Goal: Navigation & Orientation: Find specific page/section

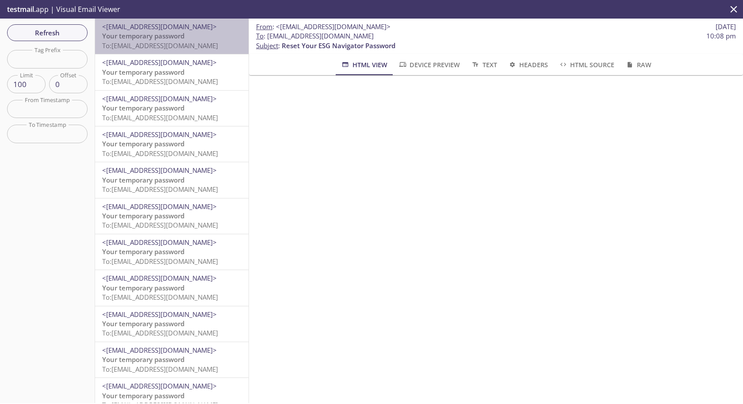
click at [169, 51] on div "<[EMAIL_ADDRESS][DOMAIN_NAME]> Your temporary password To: [EMAIL_ADDRESS][DOMA…" at bounding box center [172, 36] width 154 height 35
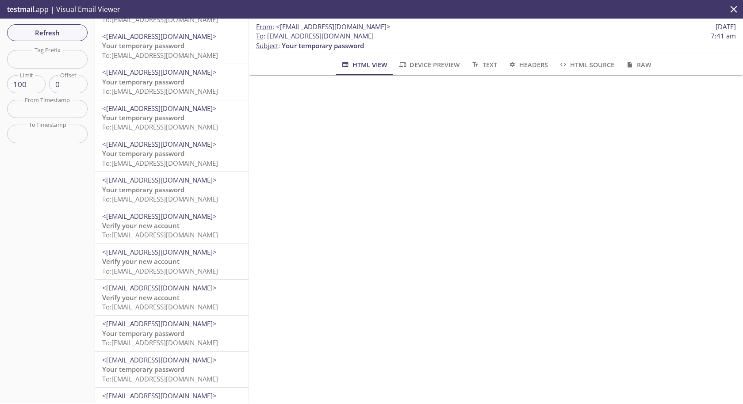
scroll to position [669, 0]
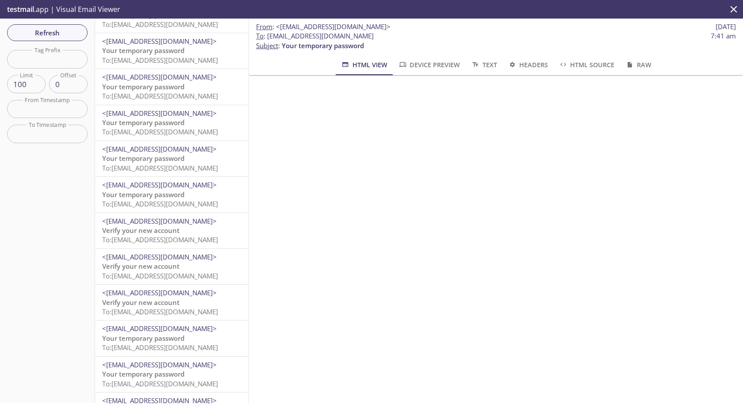
click at [177, 229] on span "Verify your new account" at bounding box center [140, 230] width 77 height 9
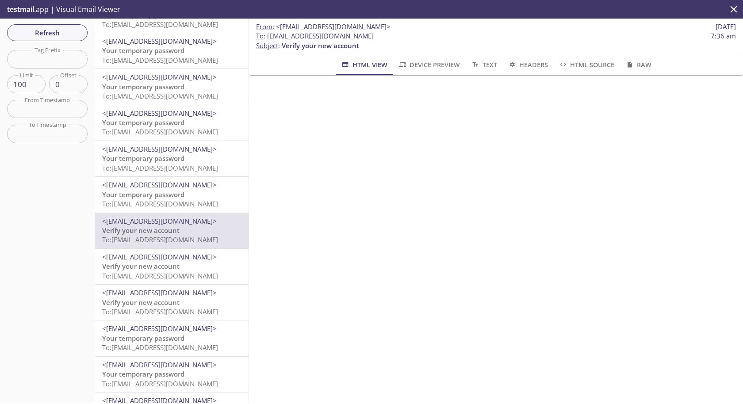
click at [173, 239] on span "To: [EMAIL_ADDRESS][DOMAIN_NAME]" at bounding box center [160, 239] width 116 height 9
click at [180, 274] on span "To: [EMAIL_ADDRESS][DOMAIN_NAME]" at bounding box center [160, 276] width 116 height 9
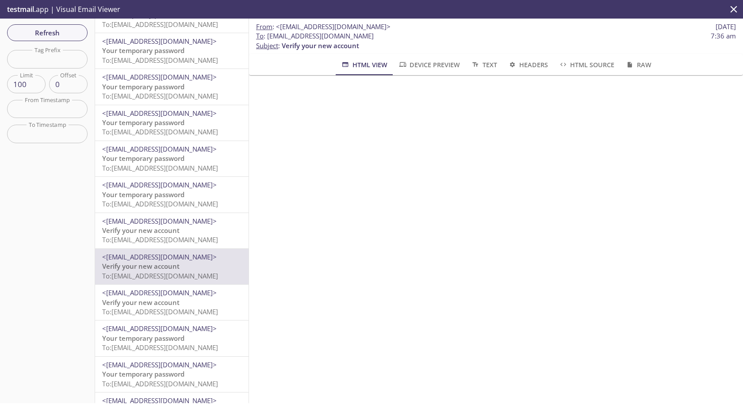
click at [183, 306] on p "Verify your new account To: [EMAIL_ADDRESS][DOMAIN_NAME]" at bounding box center [171, 307] width 139 height 19
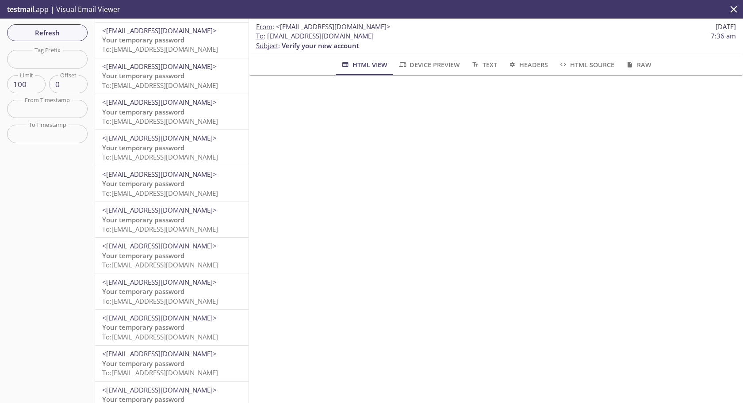
scroll to position [3230, 0]
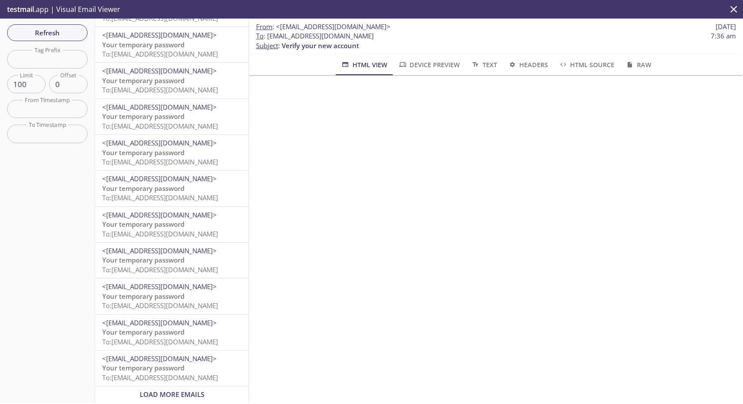
click at [185, 396] on span "Load More Emails" at bounding box center [172, 394] width 65 height 9
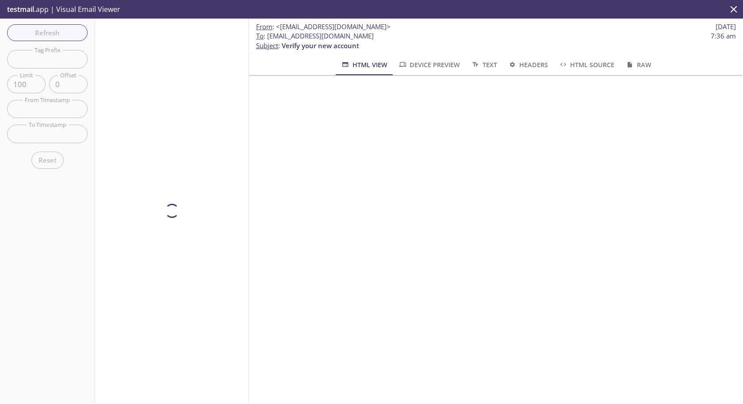
scroll to position [0, 0]
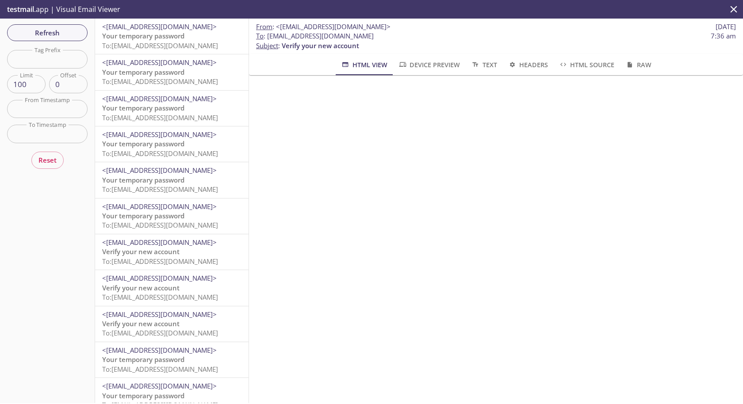
click at [167, 255] on span "Verify your new account" at bounding box center [140, 251] width 77 height 9
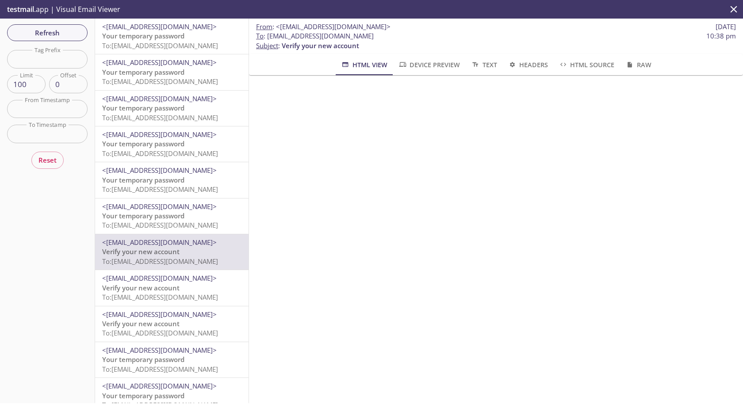
click at [177, 295] on span "To: [EMAIL_ADDRESS][DOMAIN_NAME]" at bounding box center [160, 297] width 116 height 9
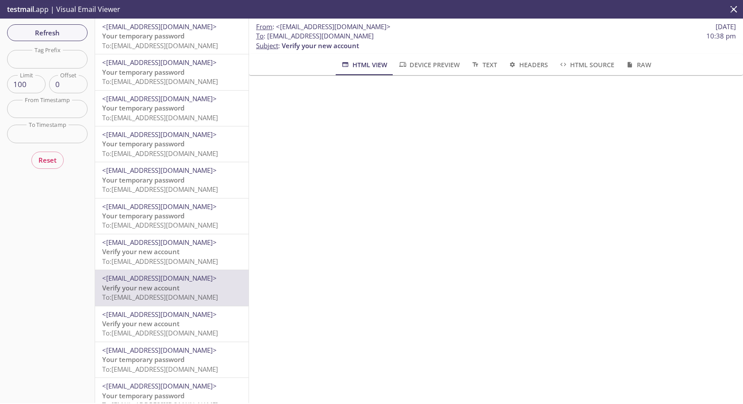
click at [177, 330] on span "To: [EMAIL_ADDRESS][DOMAIN_NAME]" at bounding box center [160, 333] width 116 height 9
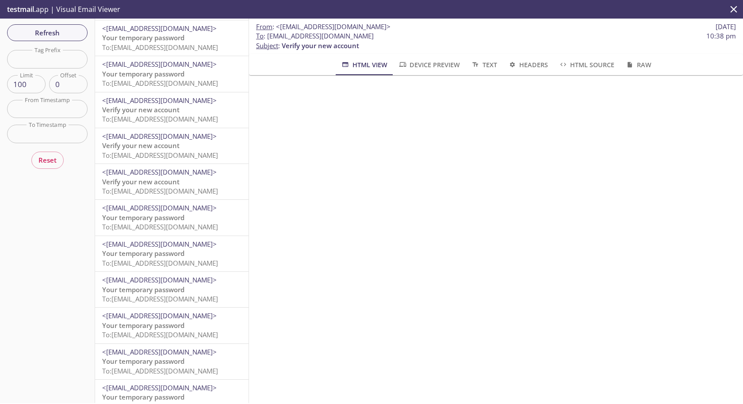
scroll to position [3029, 0]
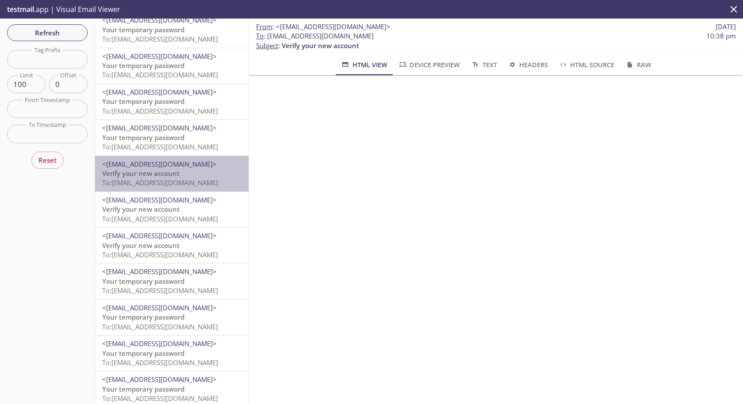
click at [178, 170] on span "Verify your new account" at bounding box center [140, 173] width 77 height 9
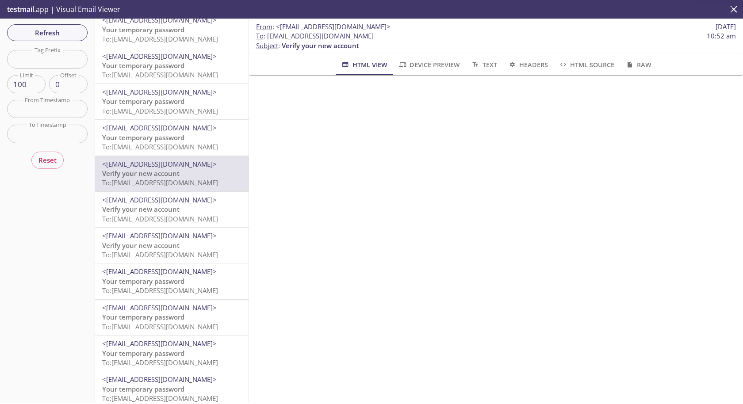
click at [178, 210] on span "Verify your new account" at bounding box center [140, 209] width 77 height 9
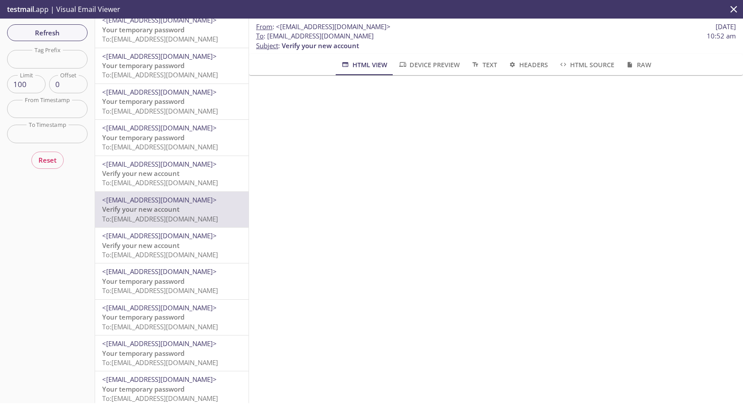
click at [178, 244] on span "Verify your new account" at bounding box center [140, 245] width 77 height 9
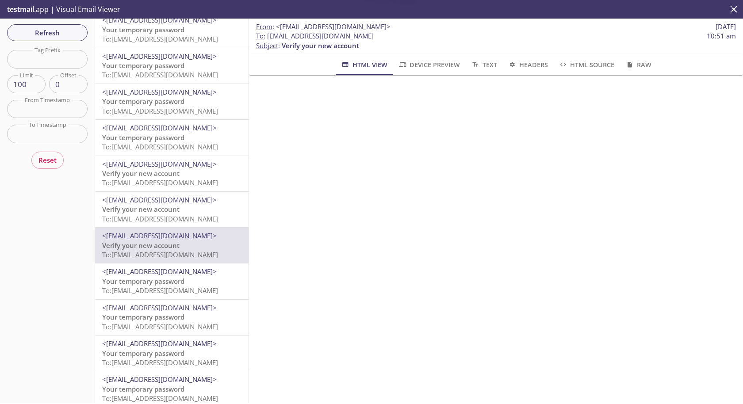
scroll to position [3230, 0]
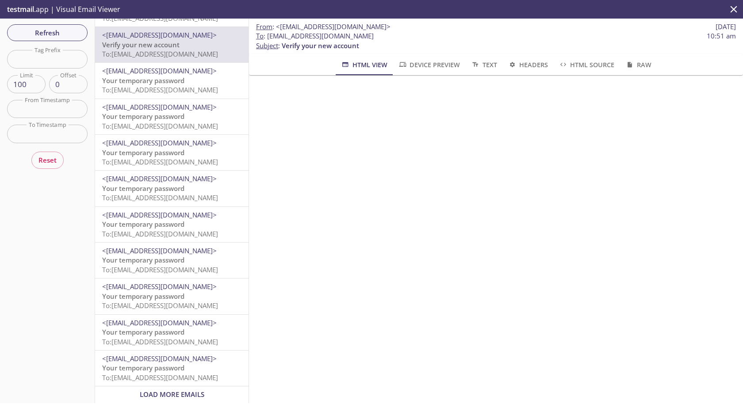
click at [181, 392] on span "Load More Emails" at bounding box center [172, 394] width 65 height 9
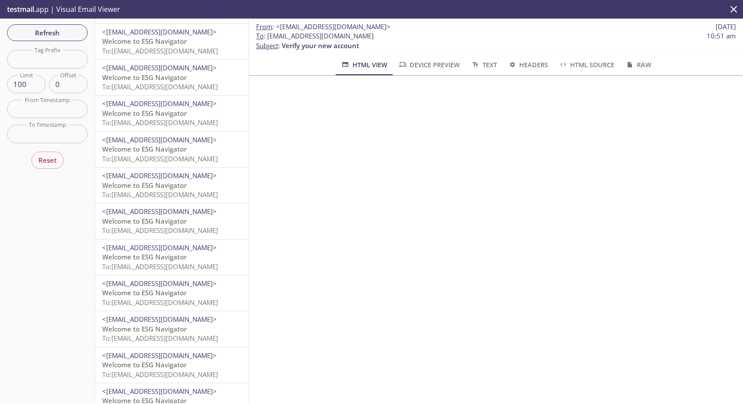
scroll to position [941, 0]
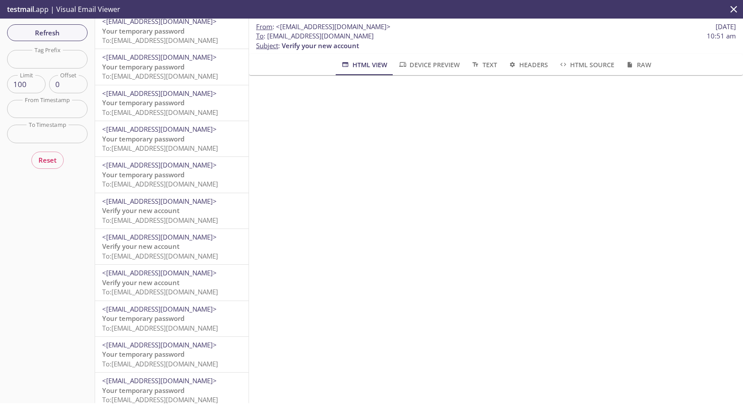
click at [197, 287] on p "Verify your new account To: [EMAIL_ADDRESS][DOMAIN_NAME]" at bounding box center [171, 287] width 139 height 19
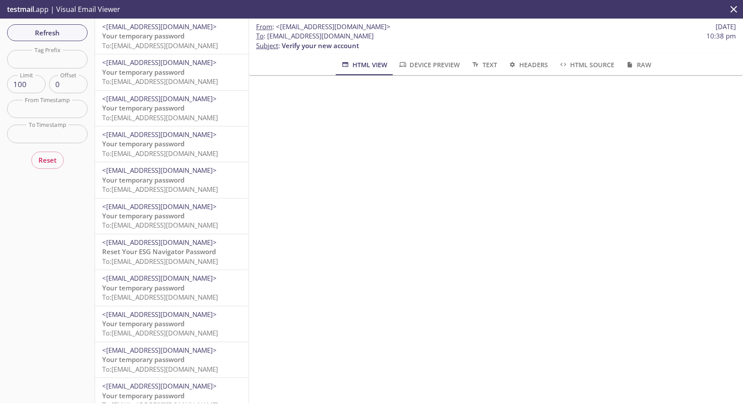
click at [175, 254] on span "Reset Your ESG Navigator Password" at bounding box center [159, 251] width 114 height 9
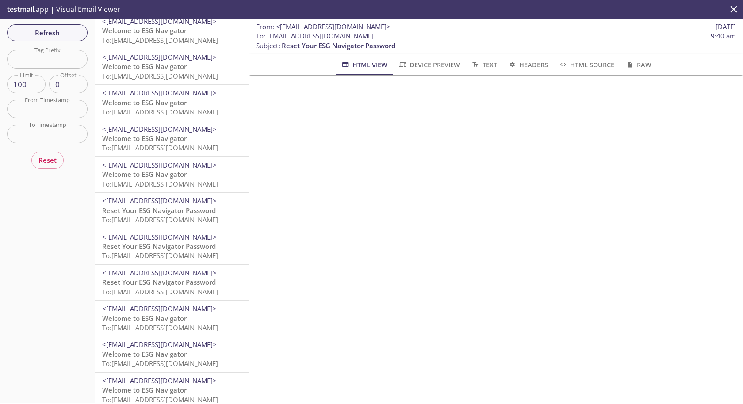
scroll to position [41, 0]
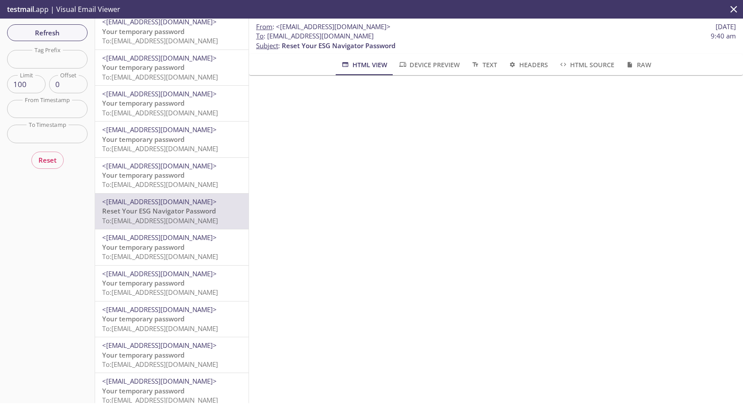
click at [166, 205] on span "<[EMAIL_ADDRESS][DOMAIN_NAME]>" at bounding box center [159, 201] width 115 height 9
drag, startPoint x: 283, startPoint y: 45, endPoint x: 413, endPoint y: 43, distance: 129.7
click at [413, 43] on p "To : [EMAIL_ADDRESS][DOMAIN_NAME] 9:40 am Subject : Reset Your ESG Navigator Pa…" at bounding box center [496, 40] width 480 height 19
copy span "Reset Your ESG Navigator Password"
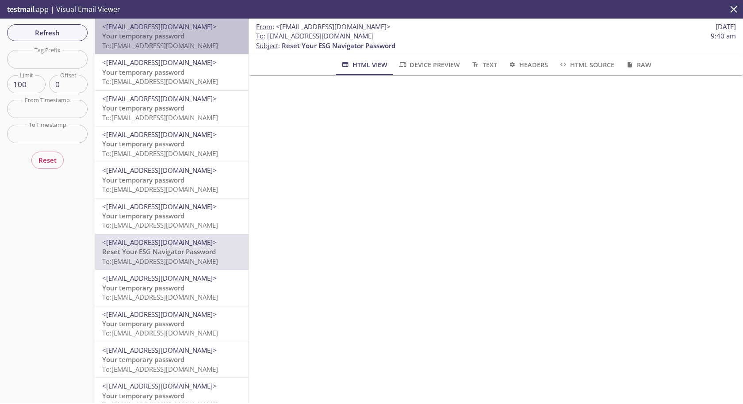
click at [188, 28] on span "<[EMAIL_ADDRESS][DOMAIN_NAME]>" at bounding box center [159, 26] width 115 height 9
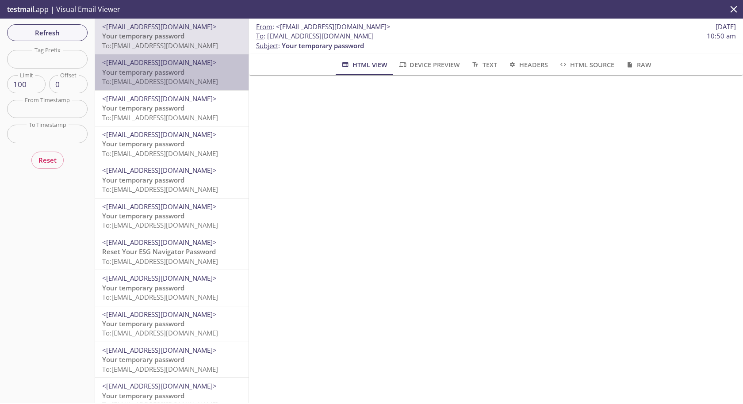
click at [187, 71] on p "Your temporary password To: [EMAIL_ADDRESS][DOMAIN_NAME]" at bounding box center [171, 77] width 139 height 19
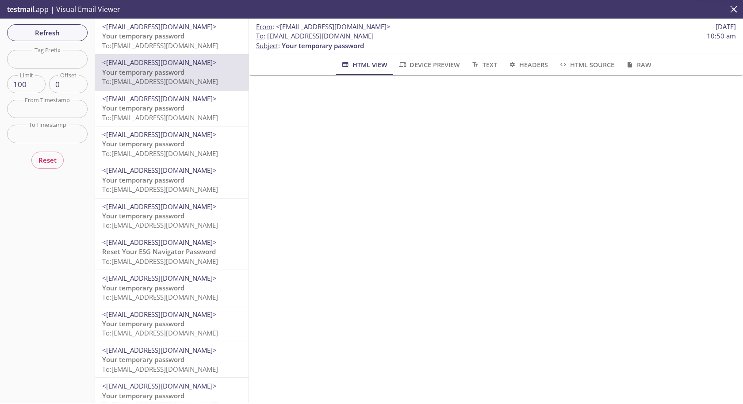
click at [190, 104] on p "Your temporary password To: [EMAIL_ADDRESS][DOMAIN_NAME]" at bounding box center [171, 113] width 139 height 19
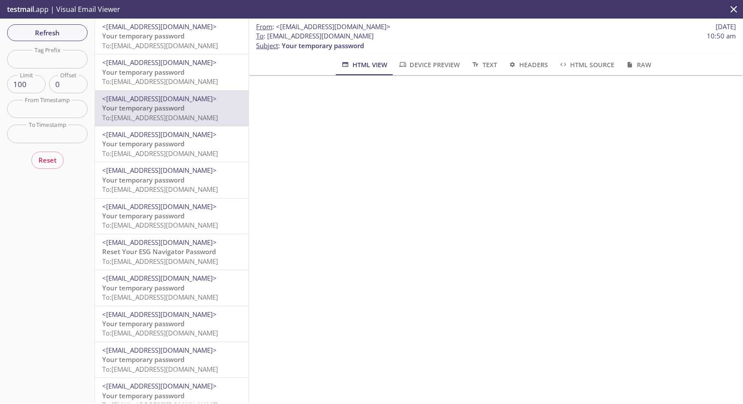
click at [195, 159] on div "<[EMAIL_ADDRESS][DOMAIN_NAME]> Your temporary password To: [EMAIL_ADDRESS][DOMA…" at bounding box center [172, 144] width 154 height 35
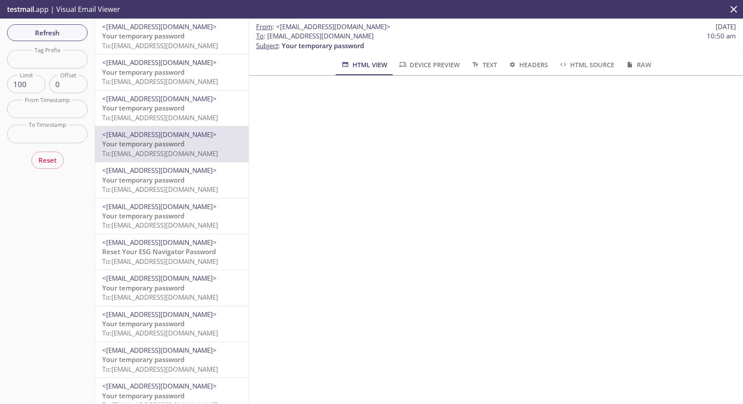
click at [196, 190] on span "To: [EMAIL_ADDRESS][DOMAIN_NAME]" at bounding box center [160, 189] width 116 height 9
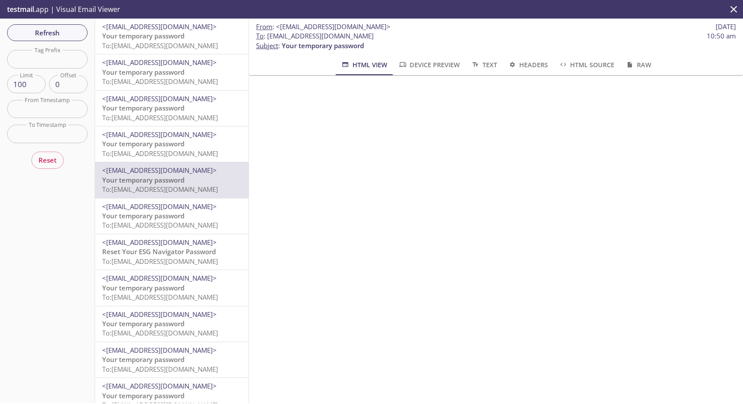
click at [196, 225] on span "To: [EMAIL_ADDRESS][DOMAIN_NAME]" at bounding box center [160, 225] width 116 height 9
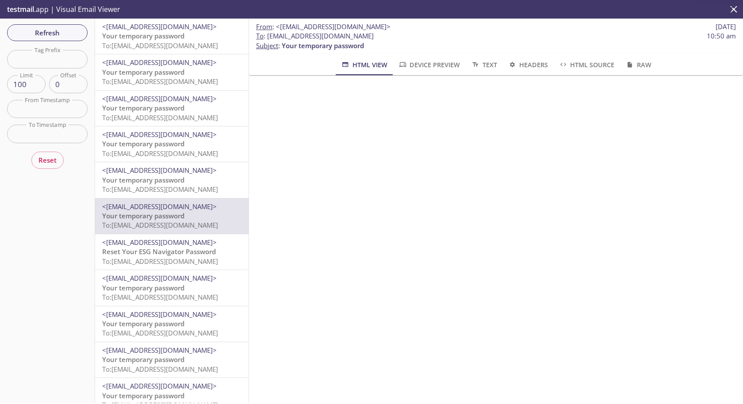
click at [193, 298] on span "To: [EMAIL_ADDRESS][DOMAIN_NAME]" at bounding box center [160, 297] width 116 height 9
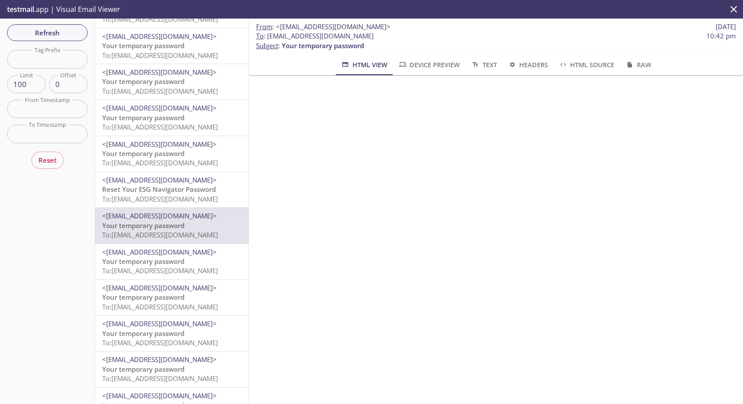
scroll to position [64, 0]
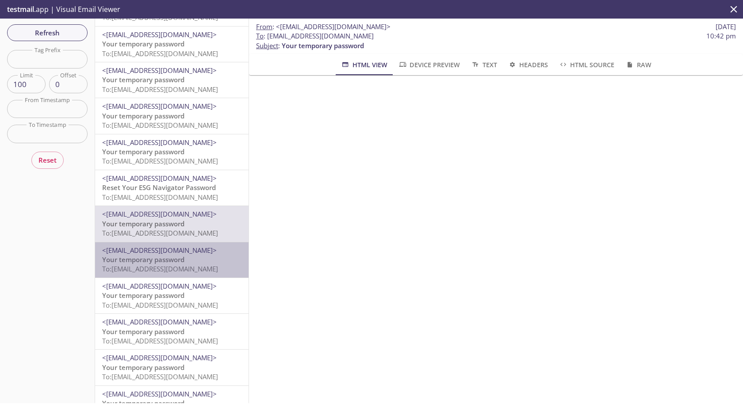
click at [183, 263] on span "Your temporary password" at bounding box center [143, 259] width 82 height 9
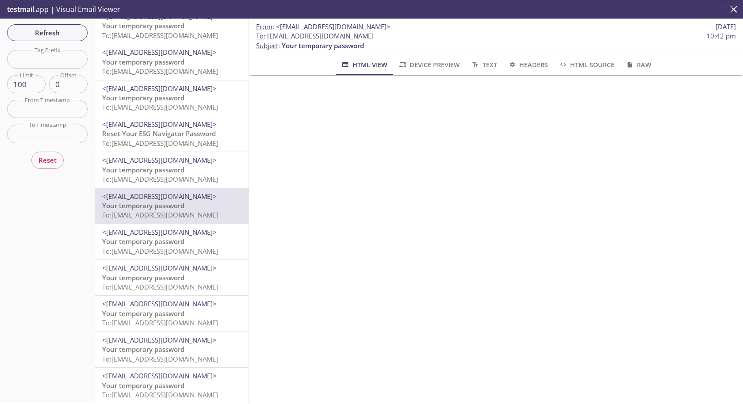
scroll to position [143, 0]
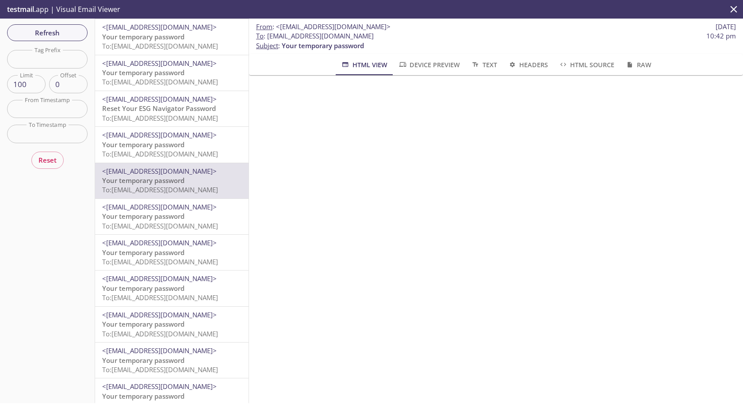
click at [167, 218] on span "Your temporary password" at bounding box center [143, 216] width 82 height 9
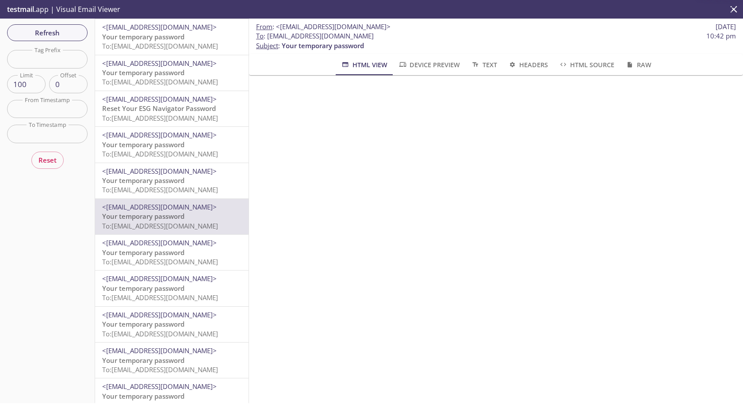
scroll to position [204, 0]
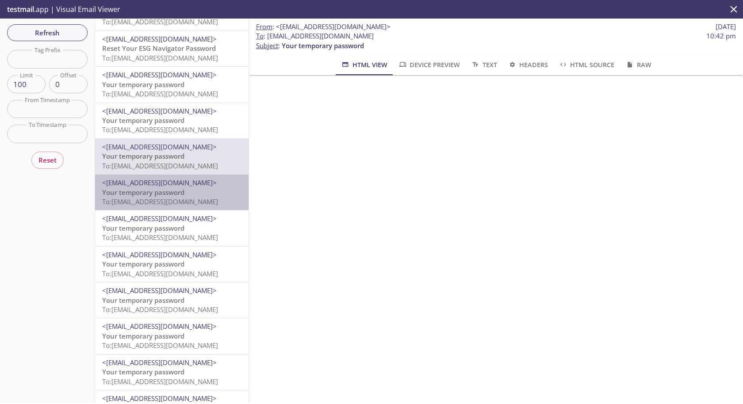
click at [154, 200] on span "To: [EMAIL_ADDRESS][DOMAIN_NAME]" at bounding box center [160, 201] width 116 height 9
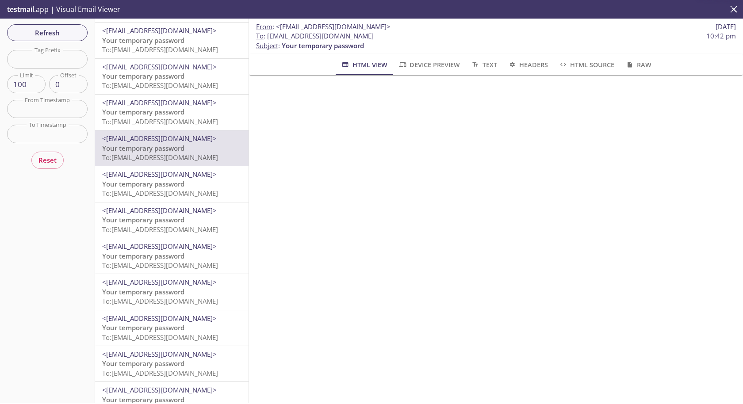
scroll to position [250, 0]
click at [141, 184] on span "Your temporary password" at bounding box center [143, 181] width 82 height 9
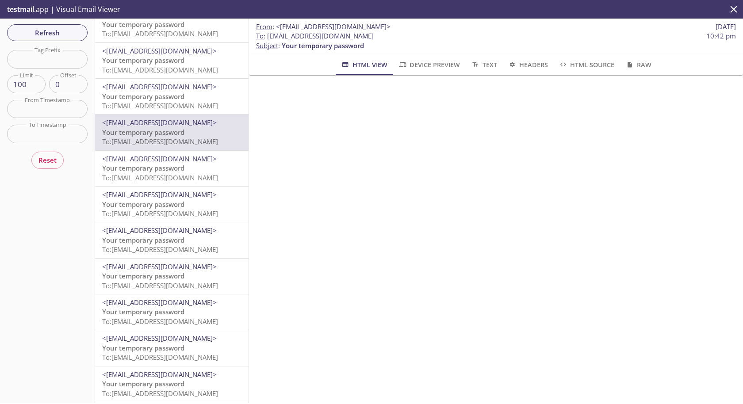
scroll to position [312, 0]
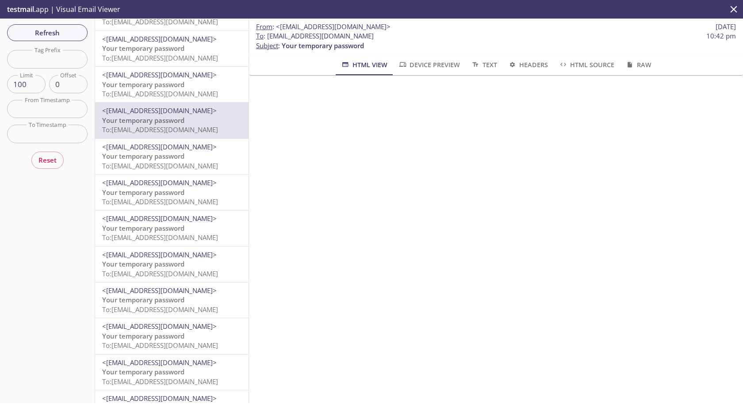
click at [132, 166] on span "To: [EMAIL_ADDRESS][DOMAIN_NAME]" at bounding box center [160, 166] width 116 height 9
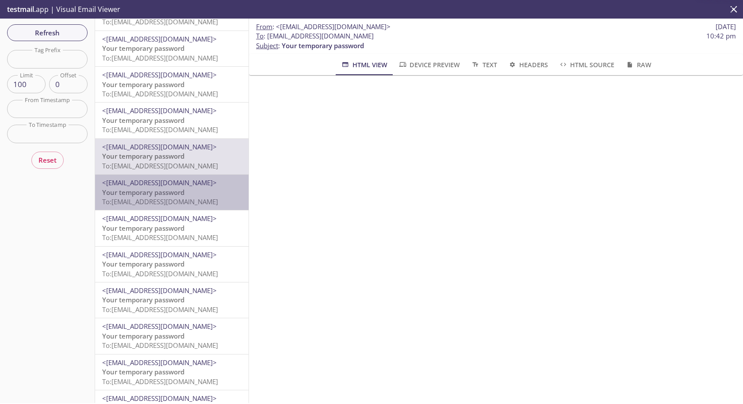
click at [133, 195] on span "Your temporary password" at bounding box center [143, 192] width 82 height 9
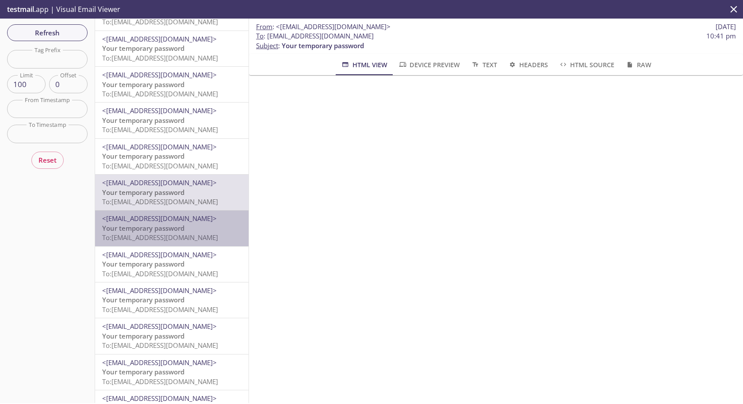
click at [135, 229] on span "Your temporary password" at bounding box center [143, 228] width 82 height 9
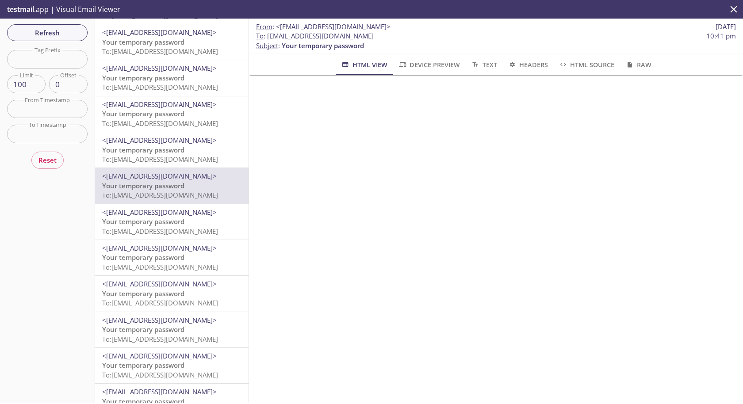
click at [135, 236] on span "To: [EMAIL_ADDRESS][DOMAIN_NAME]" at bounding box center [160, 231] width 116 height 9
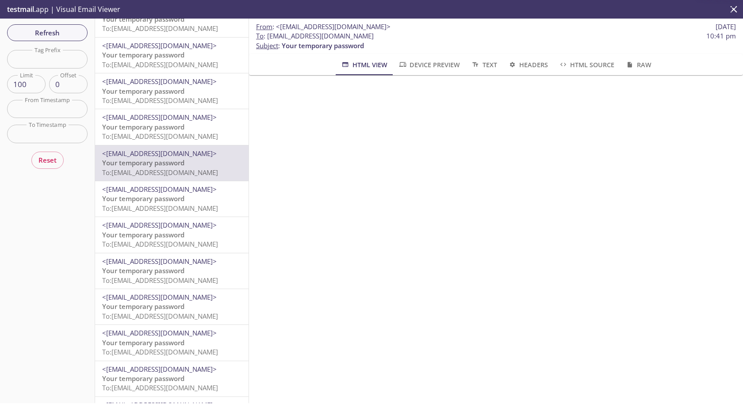
scroll to position [414, 0]
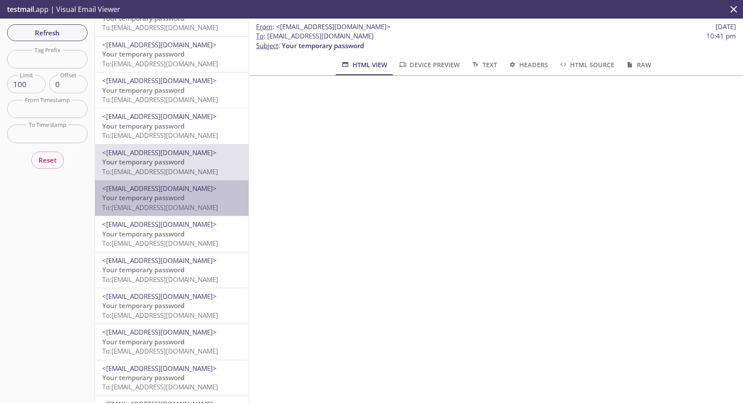
click at [132, 209] on span "To: [EMAIL_ADDRESS][DOMAIN_NAME]" at bounding box center [160, 207] width 116 height 9
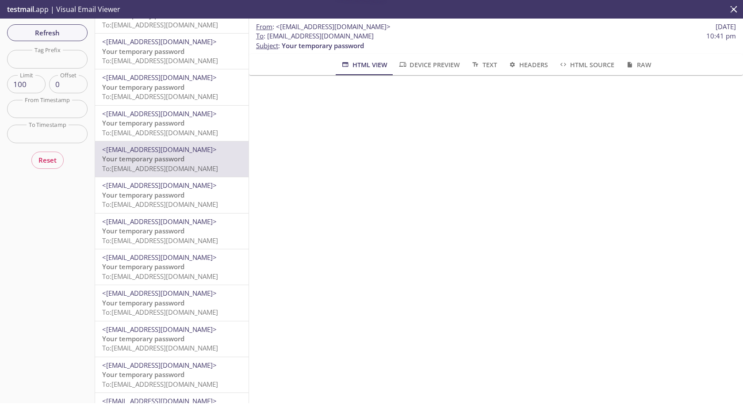
scroll to position [467, 0]
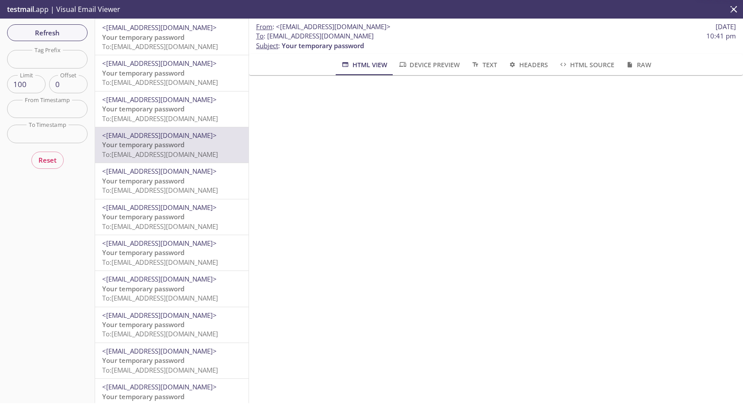
click at [129, 181] on span "Your temporary password" at bounding box center [143, 181] width 82 height 9
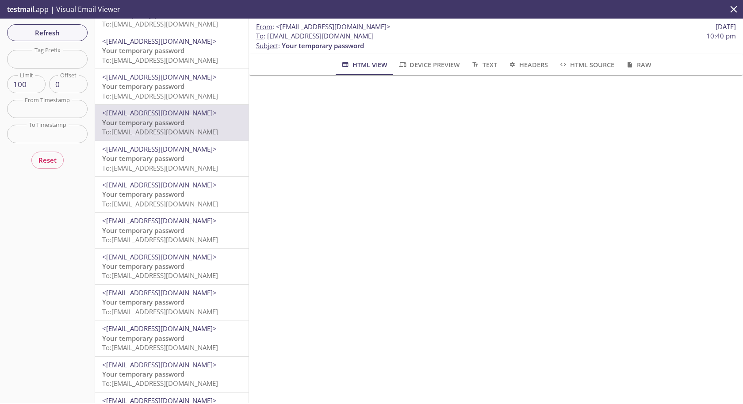
scroll to position [529, 0]
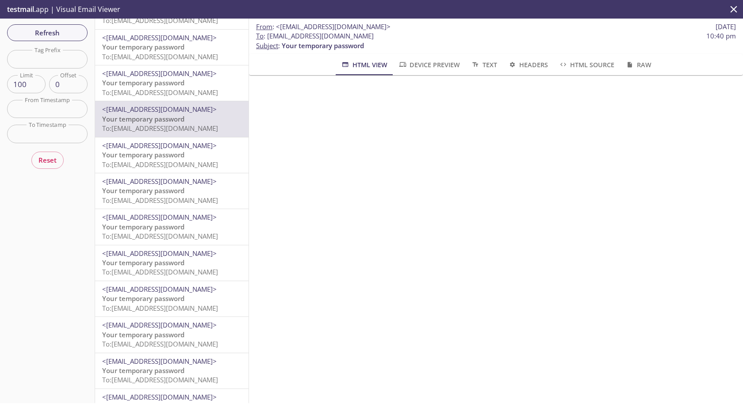
click at [127, 155] on span "Your temporary password" at bounding box center [143, 154] width 82 height 9
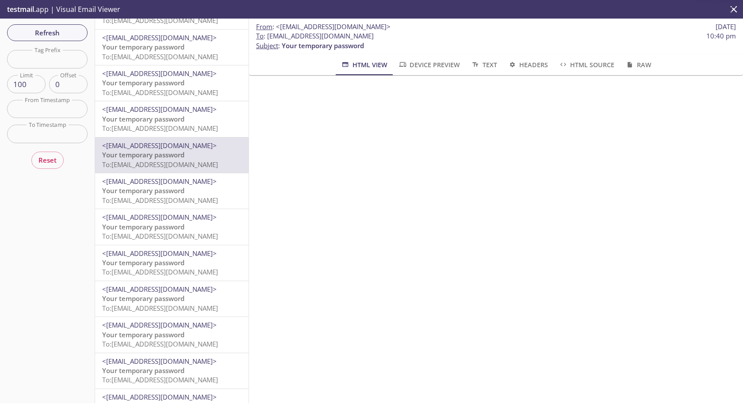
scroll to position [582, 0]
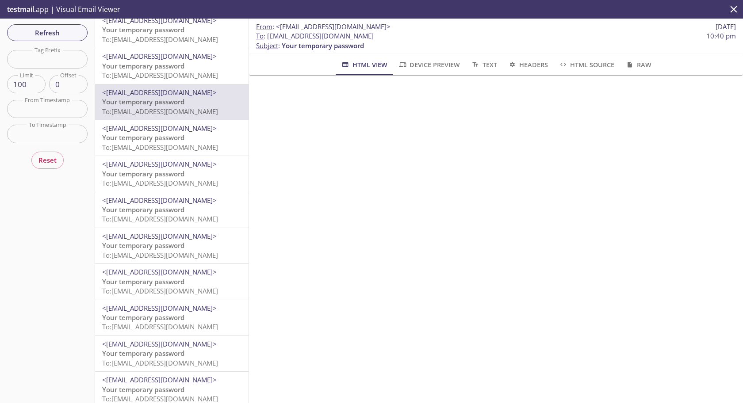
click at [124, 145] on span "To: [EMAIL_ADDRESS][DOMAIN_NAME]" at bounding box center [160, 147] width 116 height 9
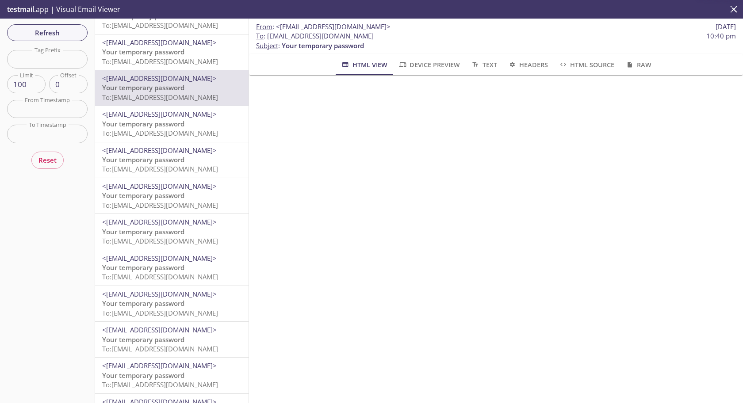
scroll to position [648, 0]
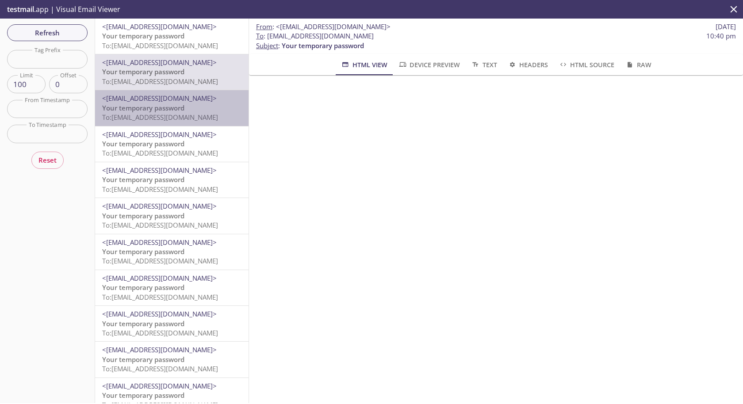
click at [127, 118] on span "To: [EMAIL_ADDRESS][DOMAIN_NAME]" at bounding box center [160, 117] width 116 height 9
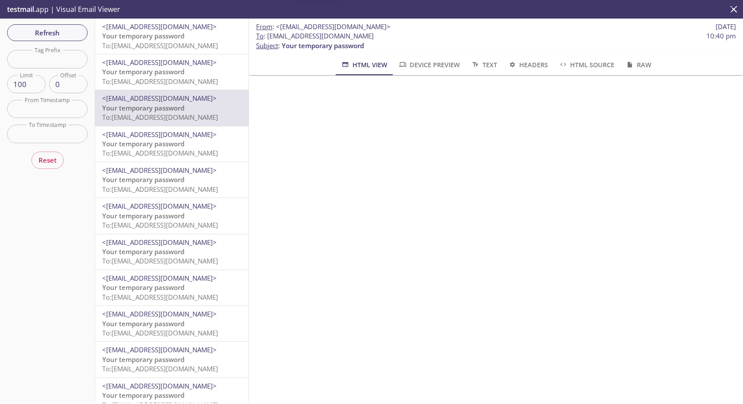
click at [146, 146] on span "Your temporary password" at bounding box center [143, 143] width 82 height 9
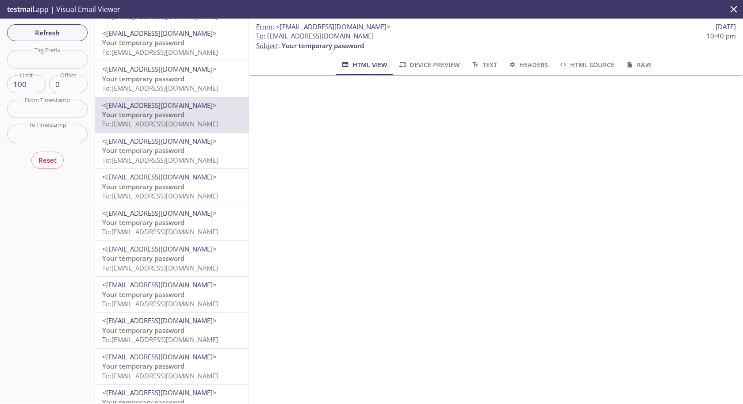
scroll to position [697, 0]
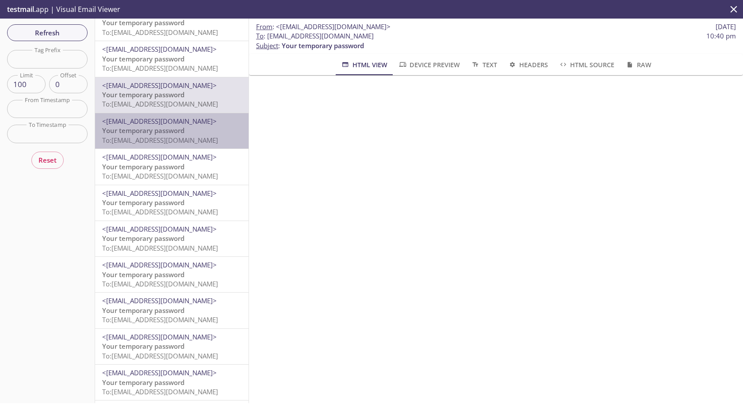
click at [138, 133] on span "Your temporary password" at bounding box center [143, 130] width 82 height 9
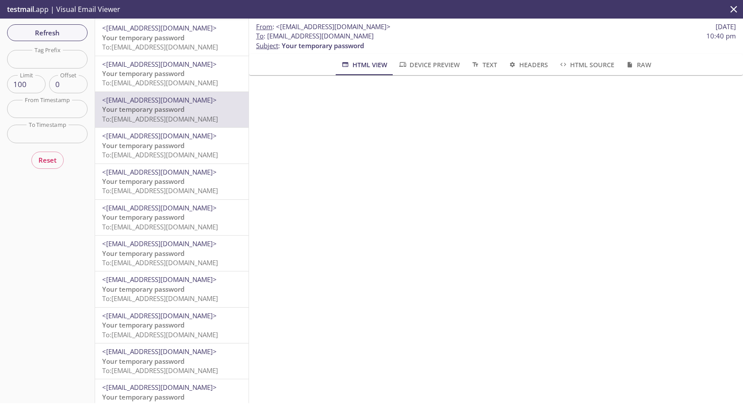
scroll to position [729, 0]
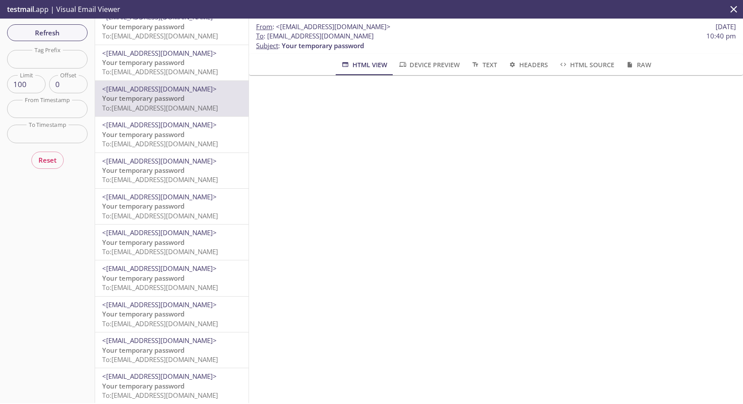
click at [136, 130] on span "Your temporary password" at bounding box center [143, 134] width 82 height 9
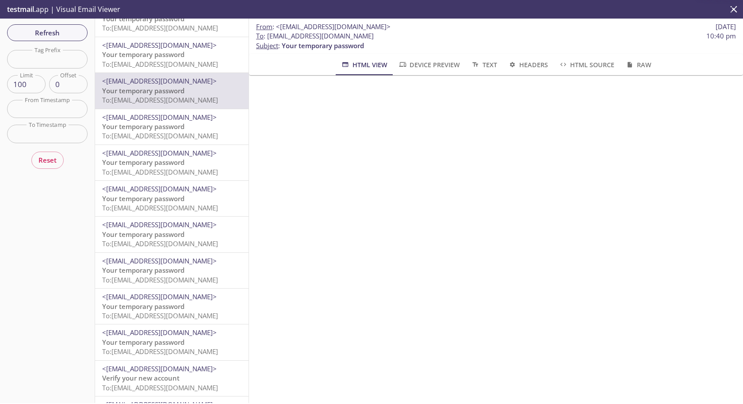
scroll to position [782, 0]
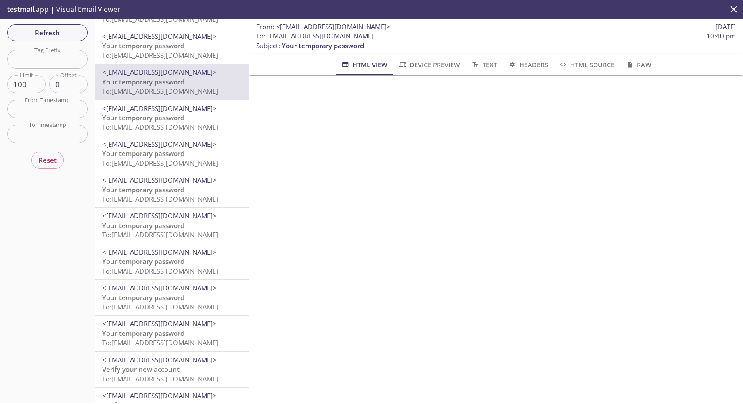
click at [127, 119] on span "Your temporary password" at bounding box center [143, 117] width 82 height 9
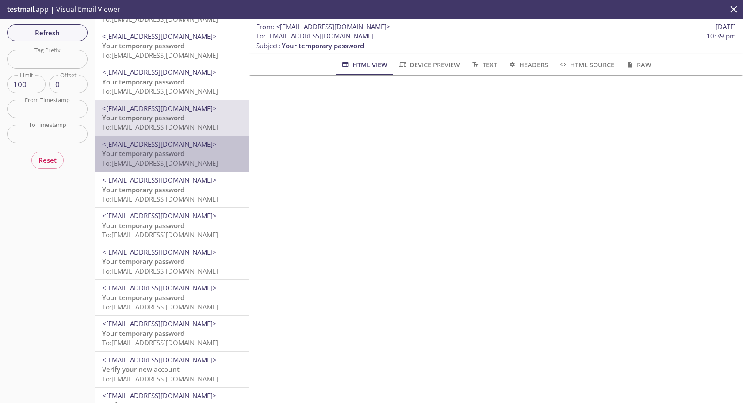
click at [139, 156] on span "Your temporary password" at bounding box center [143, 153] width 82 height 9
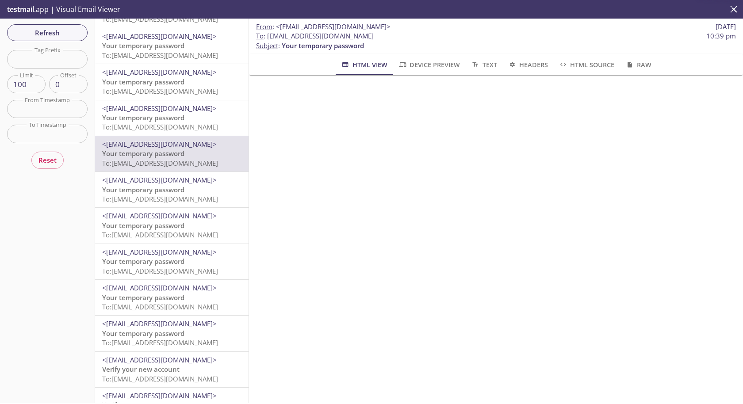
click at [148, 198] on span "To: [EMAIL_ADDRESS][DOMAIN_NAME]" at bounding box center [160, 199] width 116 height 9
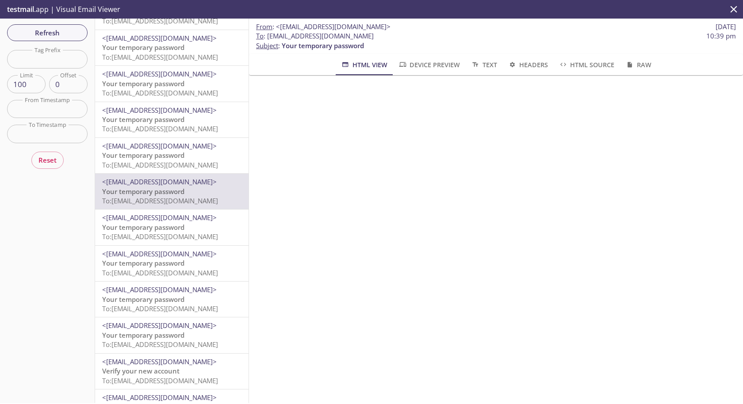
scroll to position [835, 0]
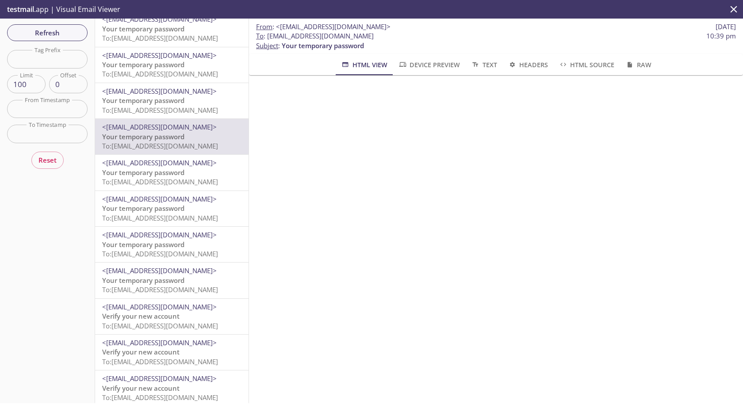
click at [148, 198] on span "<[EMAIL_ADDRESS][DOMAIN_NAME]>" at bounding box center [159, 199] width 115 height 9
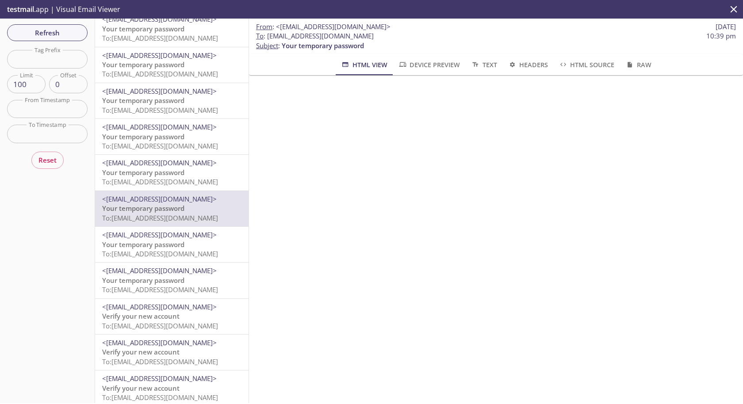
click at [173, 305] on span "<[EMAIL_ADDRESS][DOMAIN_NAME]>" at bounding box center [159, 307] width 115 height 9
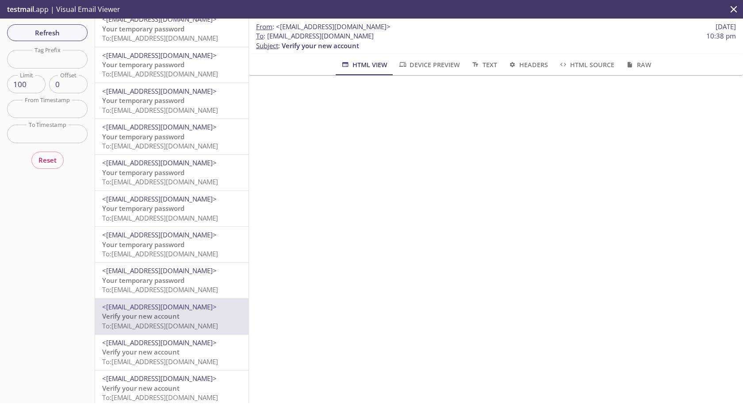
scroll to position [1579, 0]
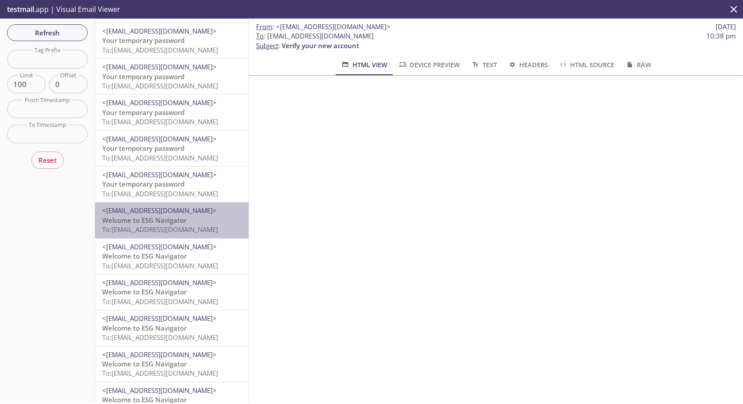
click at [152, 226] on span "To: [EMAIL_ADDRESS][DOMAIN_NAME]" at bounding box center [160, 229] width 116 height 9
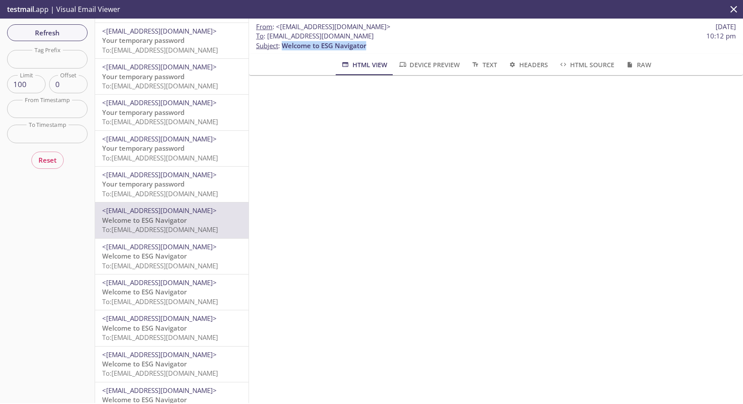
drag, startPoint x: 282, startPoint y: 46, endPoint x: 401, endPoint y: 47, distance: 119.0
click at [401, 47] on p "To : [EMAIL_ADDRESS][DOMAIN_NAME] 10:12 pm Subject : Welcome to ESG Navigator" at bounding box center [496, 40] width 480 height 19
copy span "Welcome to ESG Navigator"
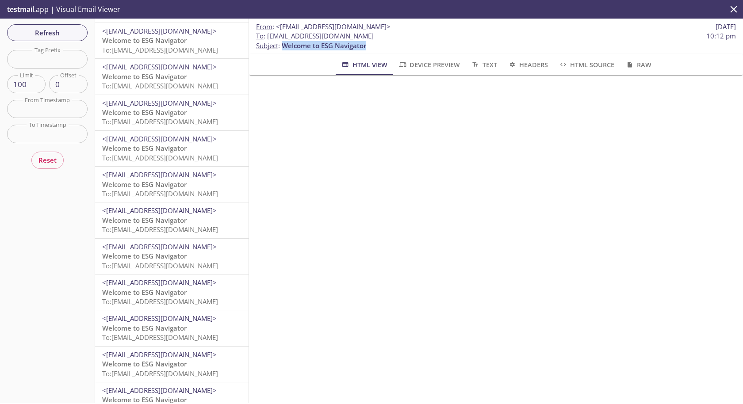
scroll to position [1960, 0]
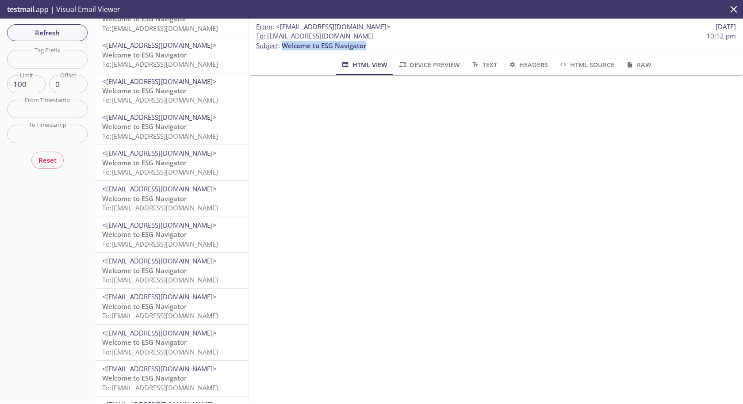
click at [192, 200] on p "Welcome to ESG Navigator To: [EMAIL_ADDRESS][DOMAIN_NAME]" at bounding box center [171, 203] width 139 height 19
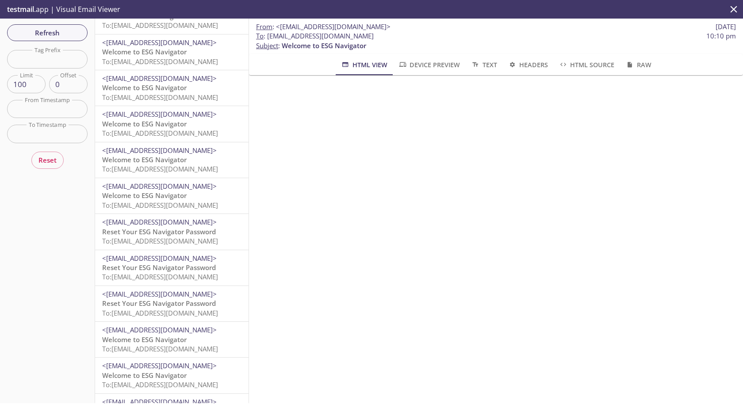
scroll to position [2363, 0]
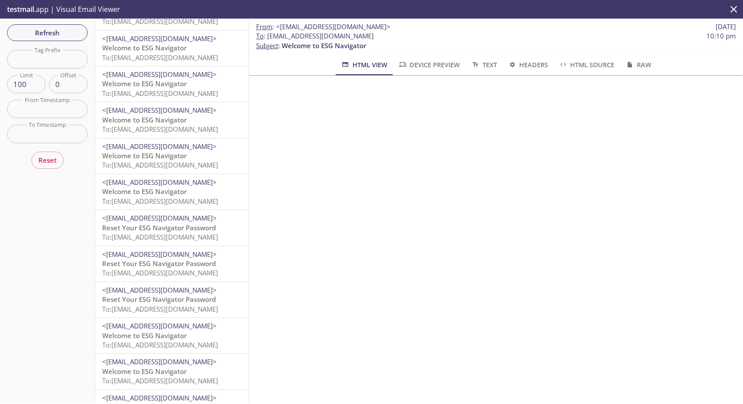
click at [177, 198] on span "To: [EMAIL_ADDRESS][DOMAIN_NAME]" at bounding box center [160, 201] width 116 height 9
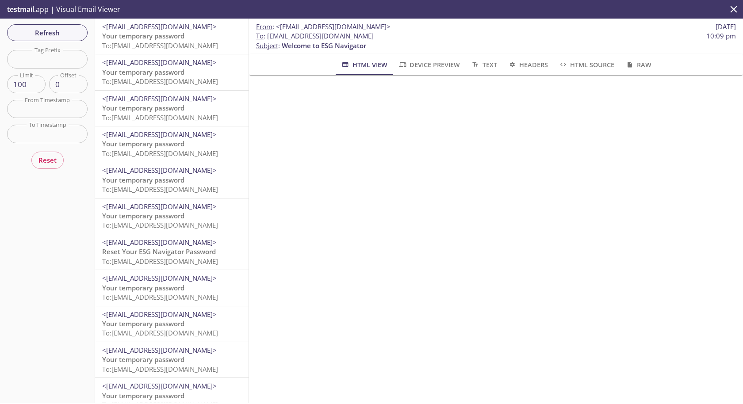
drag, startPoint x: 281, startPoint y: 45, endPoint x: 365, endPoint y: 47, distance: 83.7
click at [365, 47] on p "To : [EMAIL_ADDRESS][DOMAIN_NAME] 10:09 pm Subject : Welcome to ESG Navigator" at bounding box center [496, 40] width 480 height 19
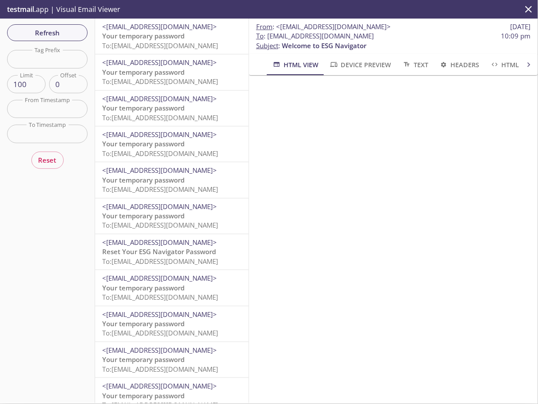
click at [216, 166] on span "<[EMAIL_ADDRESS][DOMAIN_NAME]>" at bounding box center [159, 170] width 115 height 9
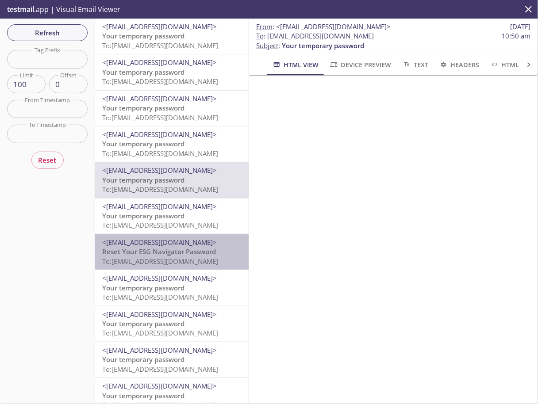
click at [170, 258] on span "To: [EMAIL_ADDRESS][DOMAIN_NAME]" at bounding box center [160, 261] width 116 height 9
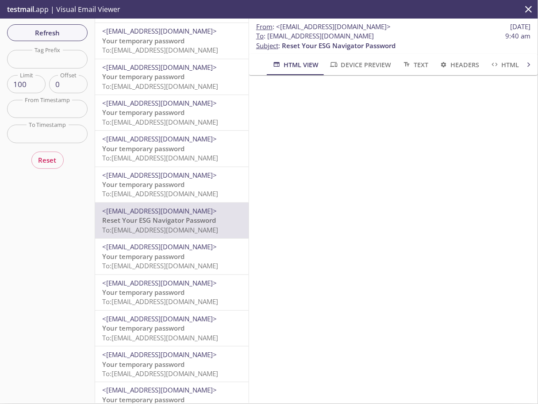
scroll to position [46, 0]
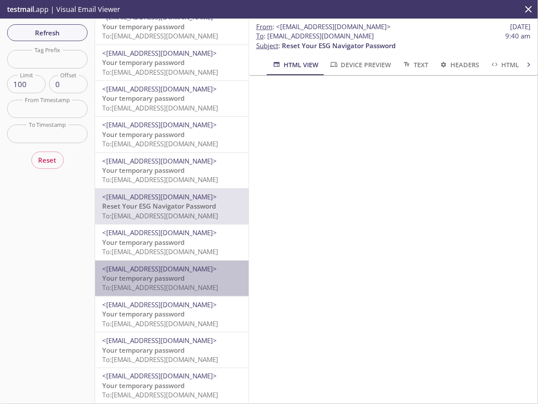
click at [170, 274] on span "Your temporary password" at bounding box center [143, 278] width 82 height 9
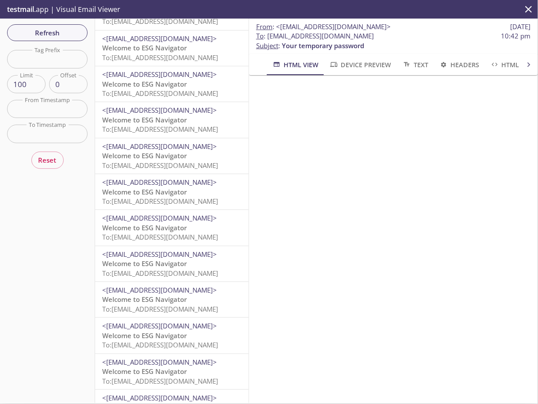
scroll to position [2005, 0]
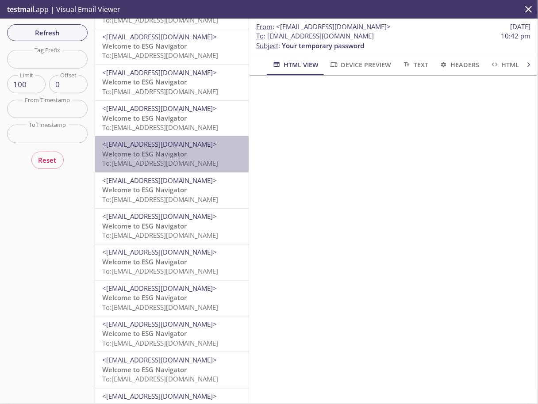
click at [167, 147] on span "<[EMAIL_ADDRESS][DOMAIN_NAME]>" at bounding box center [159, 144] width 115 height 9
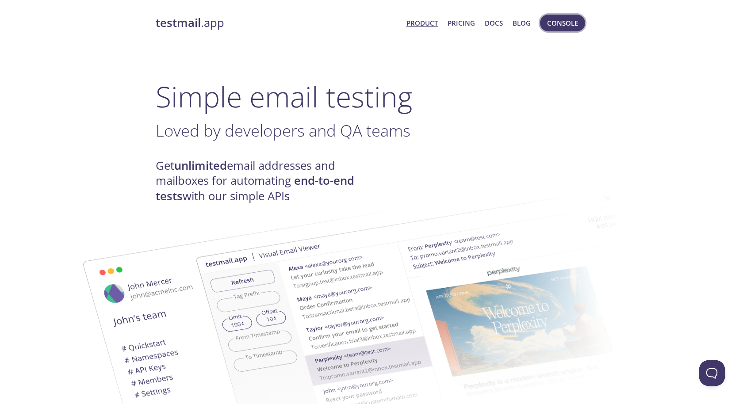
click at [558, 23] on span "Console" at bounding box center [562, 23] width 31 height 12
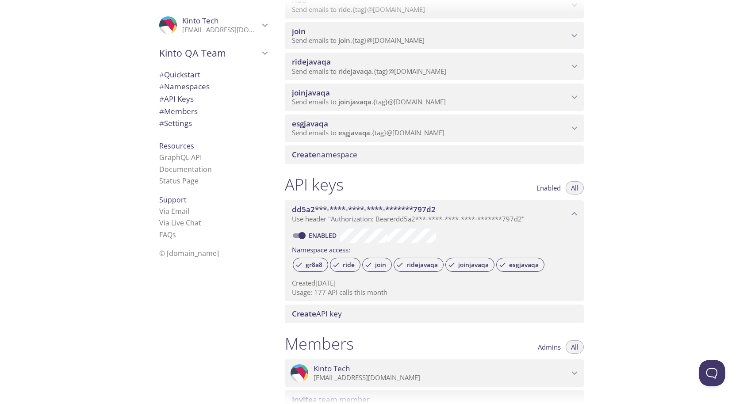
scroll to position [180, 0]
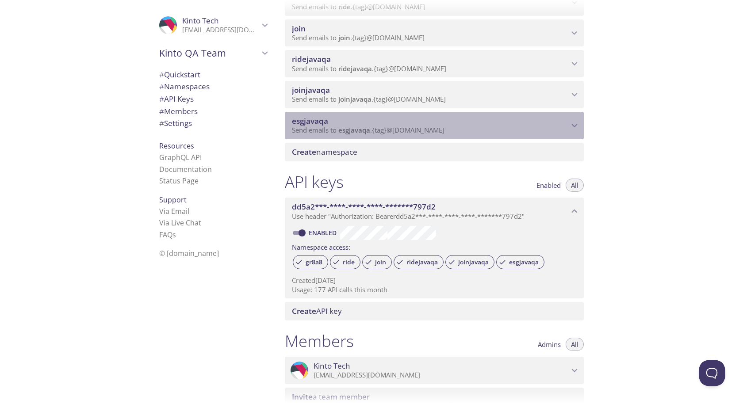
click at [349, 121] on span "esgjavaqa" at bounding box center [430, 121] width 277 height 10
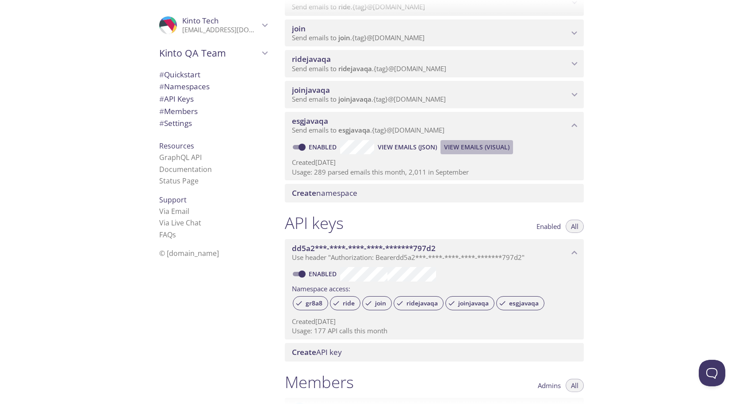
click at [454, 150] on span "View Emails (Visual)" at bounding box center [476, 147] width 65 height 11
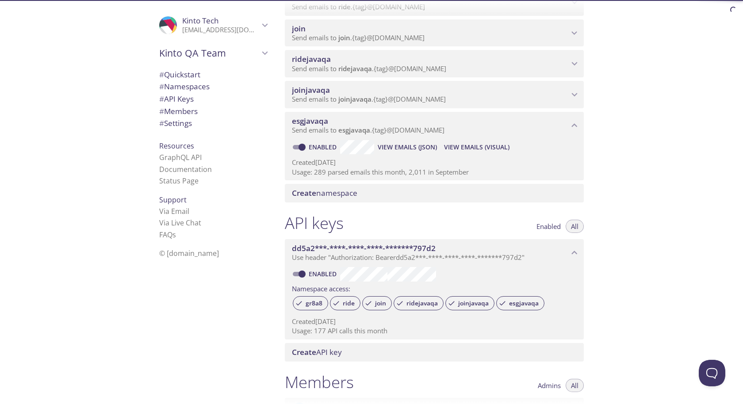
click at [402, 146] on span "View Emails (JSON)" at bounding box center [407, 147] width 59 height 11
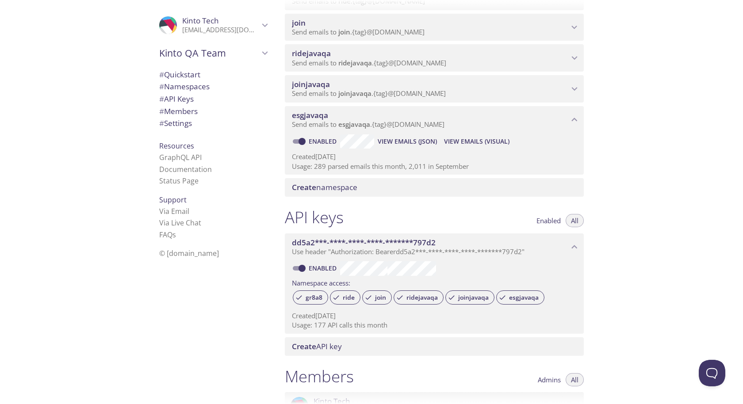
scroll to position [185, 0]
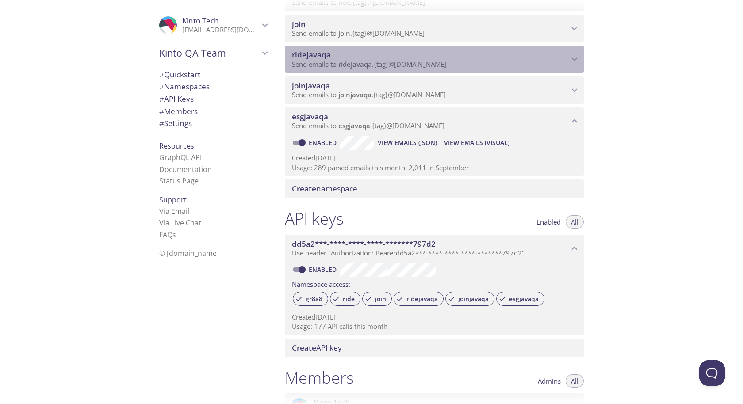
click at [349, 63] on span "ridejavaqa" at bounding box center [356, 64] width 34 height 9
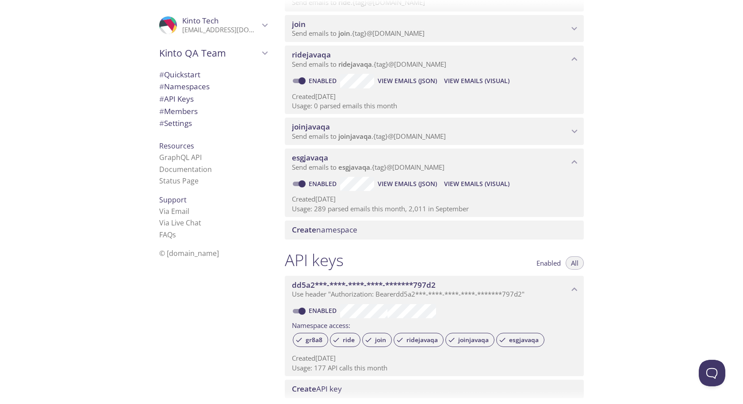
click at [399, 78] on span "View Emails (JSON)" at bounding box center [407, 81] width 59 height 11
click at [400, 82] on span "View Emails (JSON)" at bounding box center [407, 81] width 59 height 11
click at [411, 182] on span "View Emails (JSON)" at bounding box center [407, 184] width 59 height 11
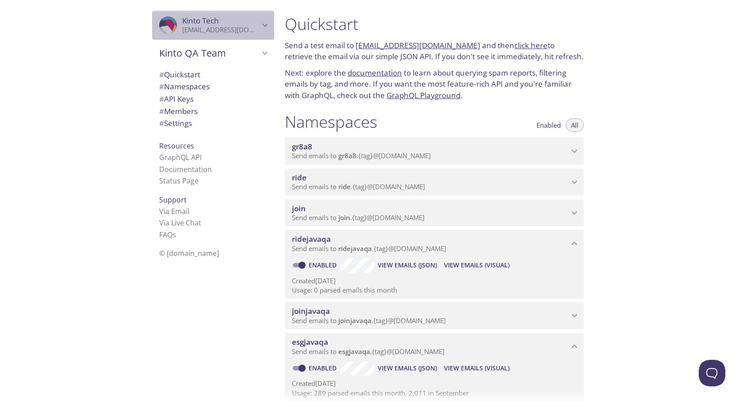
click at [244, 28] on p "[EMAIL_ADDRESS][DOMAIN_NAME]" at bounding box center [220, 30] width 77 height 9
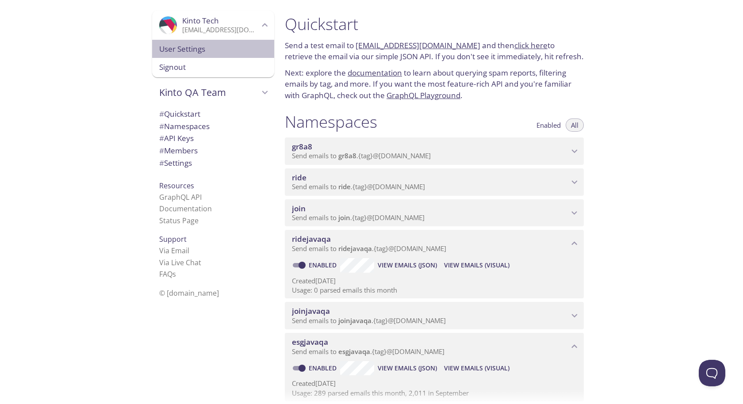
click at [193, 51] on span "User Settings" at bounding box center [213, 49] width 108 height 12
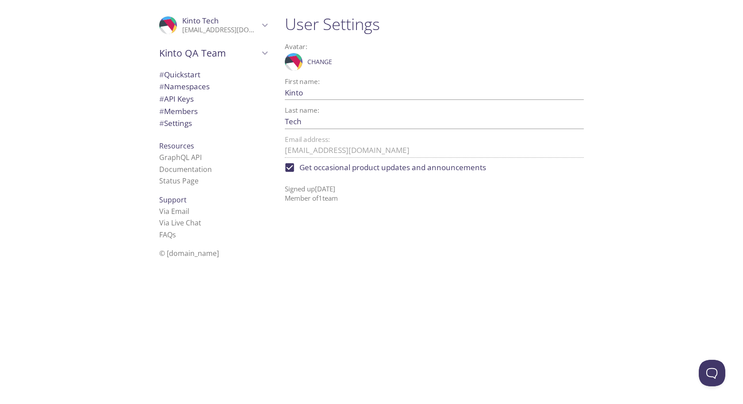
click at [193, 51] on span "Kinto QA Team" at bounding box center [209, 53] width 100 height 12
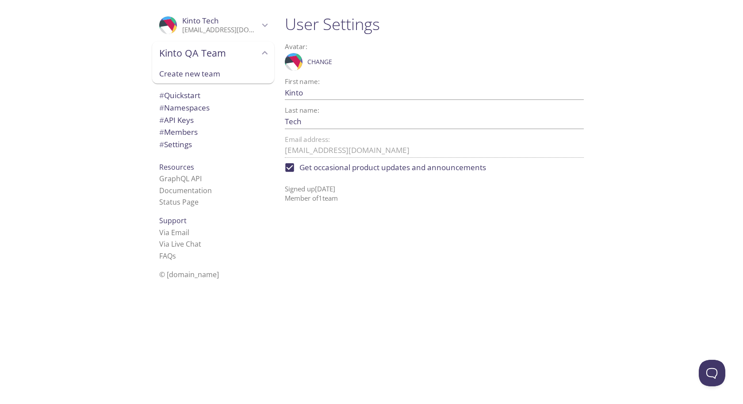
click at [136, 127] on div ".cls-1 { fill: #6d5ca8; } .cls-2 { fill: #3fc191; } .cls-3 { fill: #3b4752; } .…" at bounding box center [139, 202] width 278 height 404
click at [178, 145] on span "# Settings" at bounding box center [175, 144] width 33 height 10
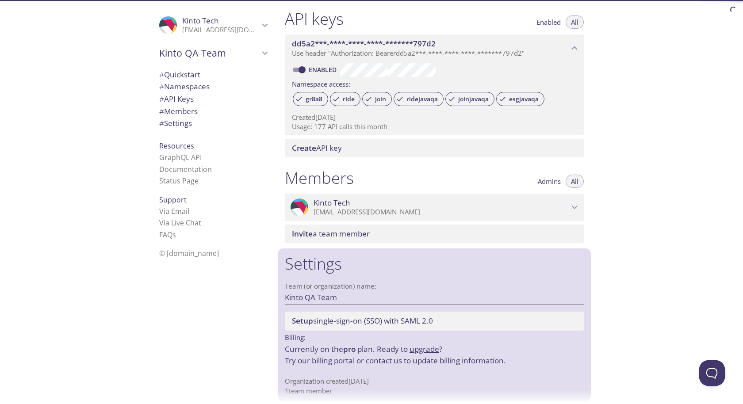
scroll to position [349, 0]
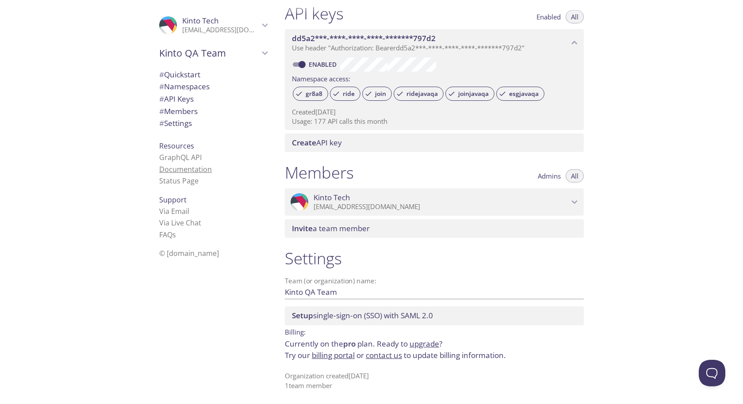
click at [192, 168] on link "Documentation" at bounding box center [185, 170] width 53 height 10
